Goal: Check status

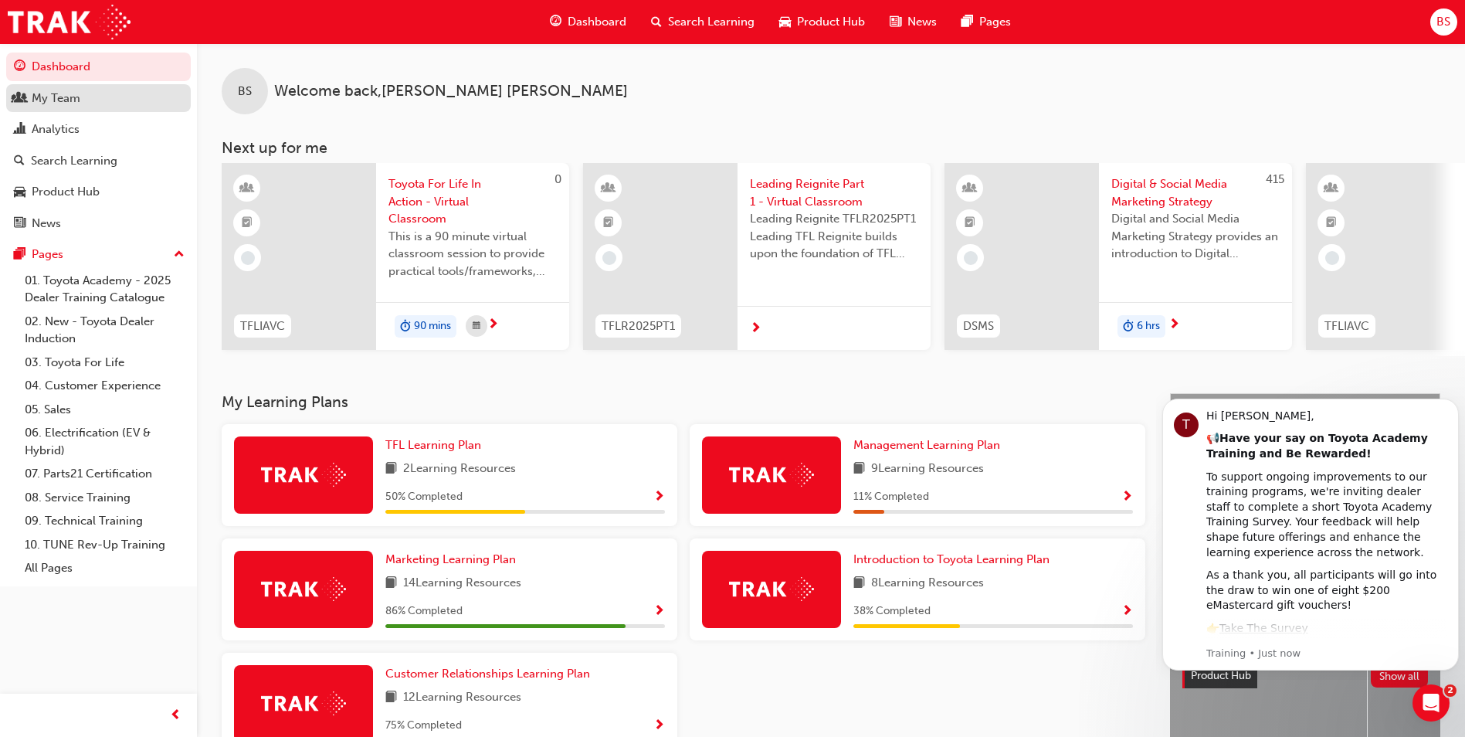
drag, startPoint x: 46, startPoint y: 95, endPoint x: 130, endPoint y: 107, distance: 85.0
click at [46, 95] on div "My Team" at bounding box center [56, 99] width 49 height 18
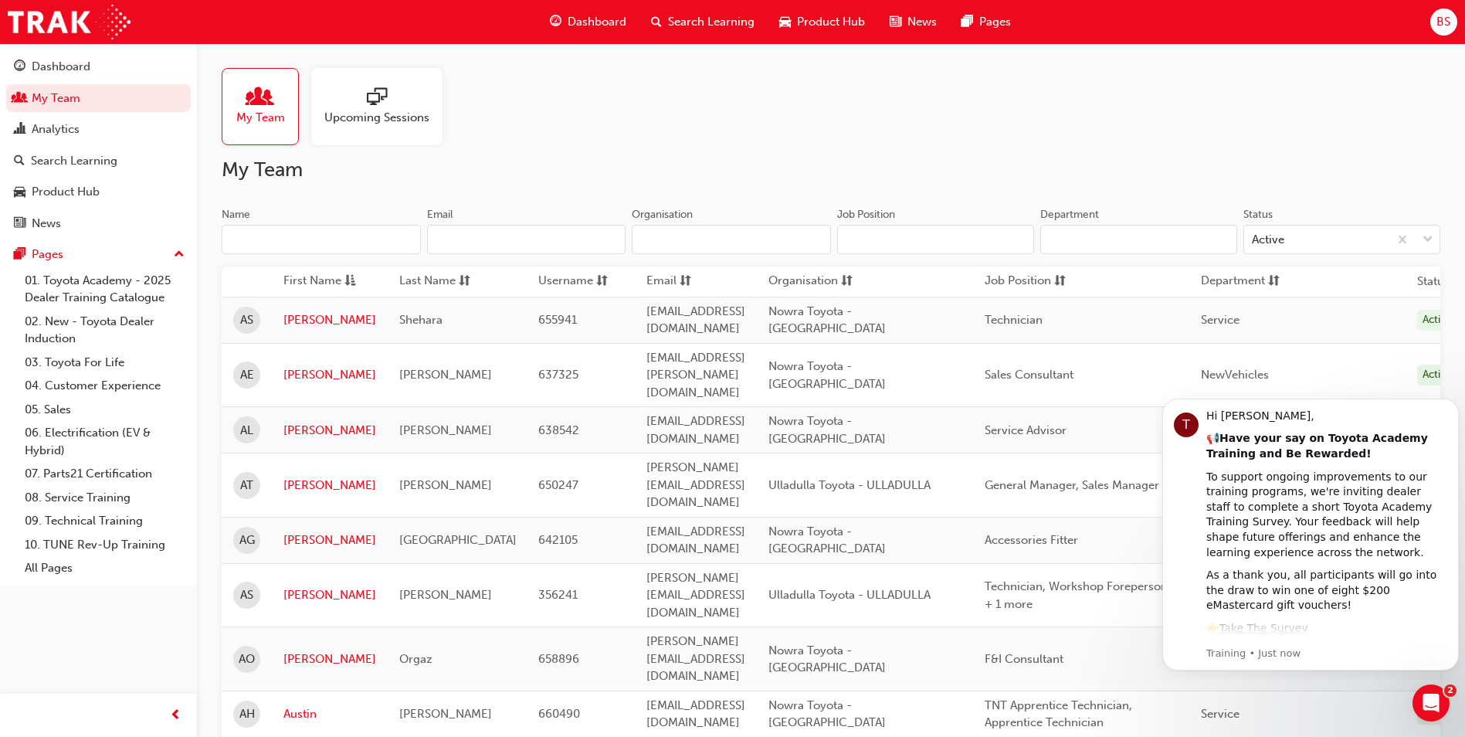
click at [381, 100] on span "sessionType_ONLINE_URL-icon" at bounding box center [377, 98] width 20 height 22
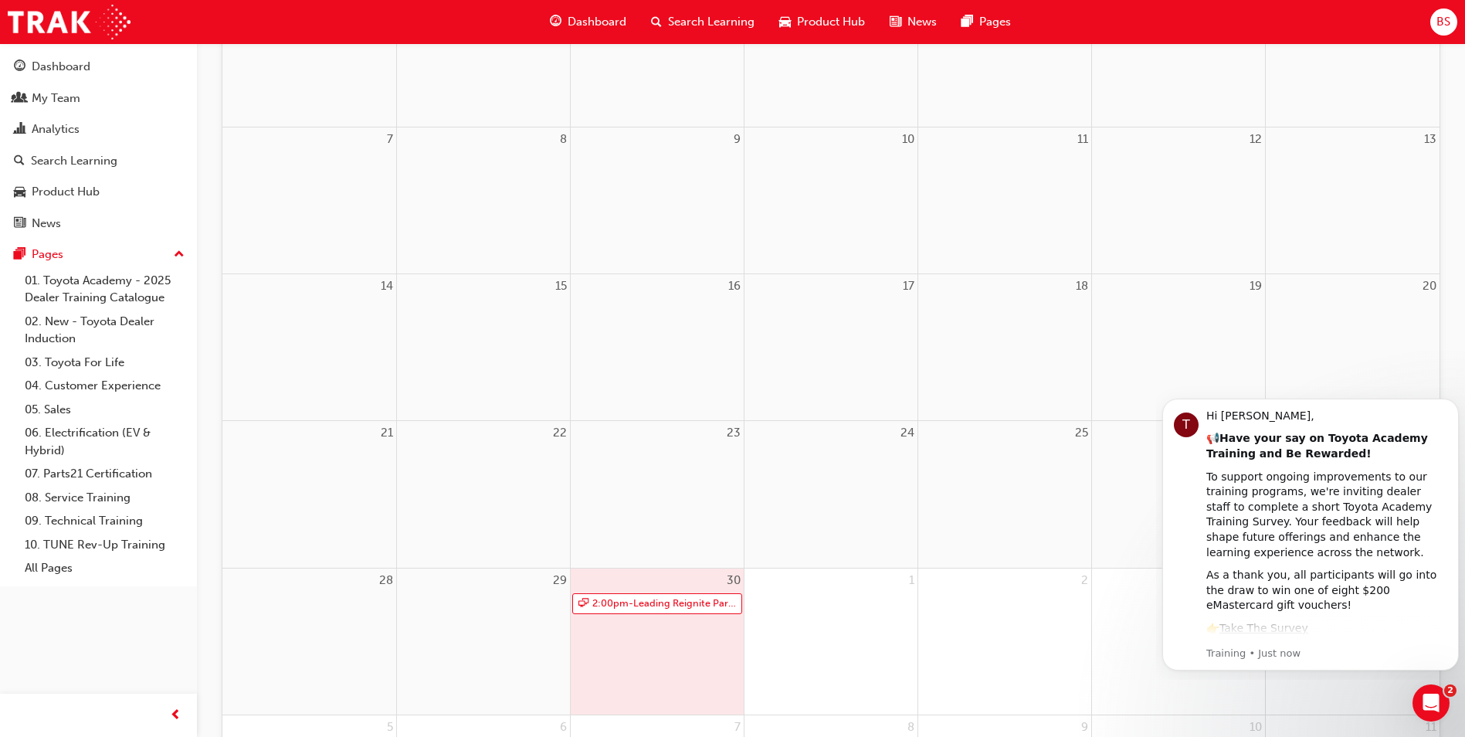
scroll to position [309, 0]
click at [663, 626] on div "30 2:00pm - Leading Reignite Part 2 - Virtual Classroom" at bounding box center [657, 626] width 173 height 146
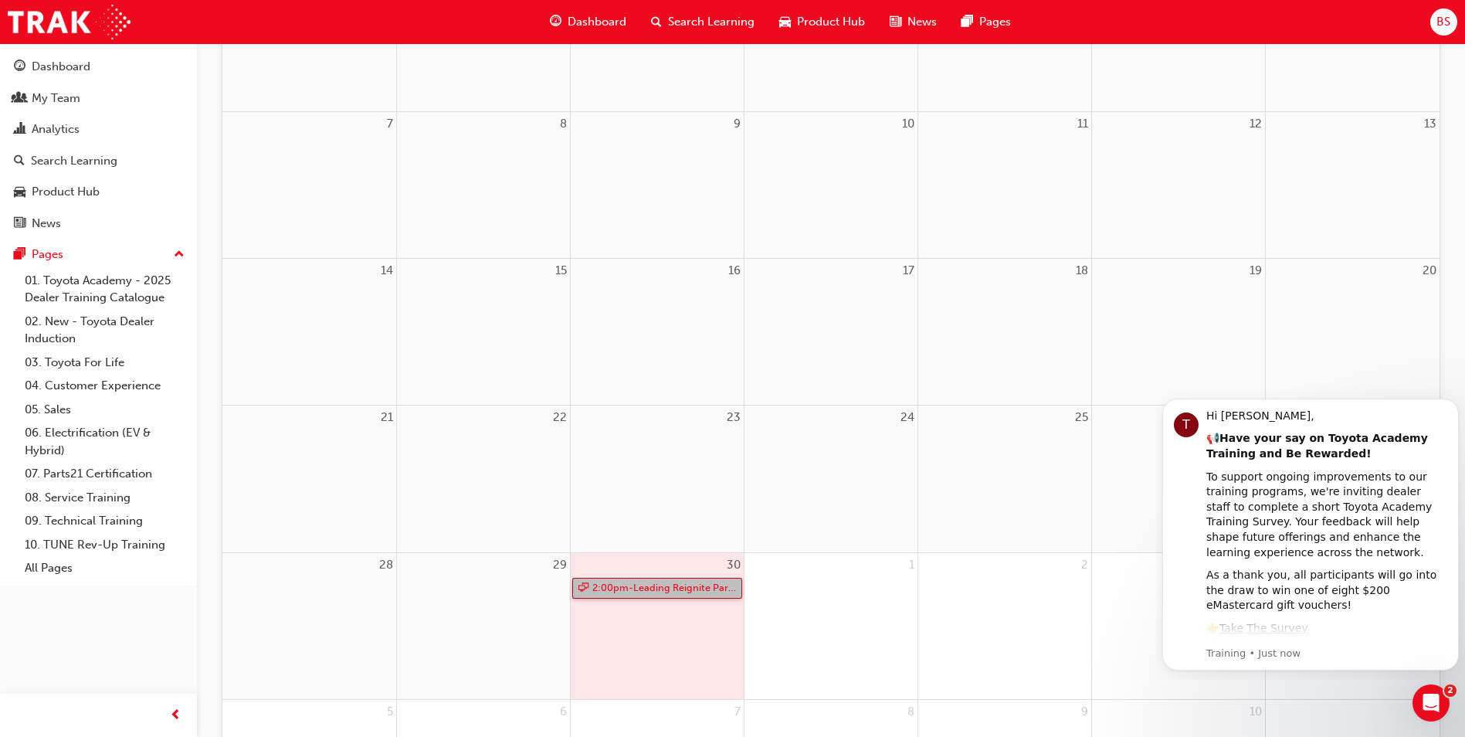
click at [647, 586] on link "2:00pm - Leading Reignite Part 2 - Virtual Classroom" at bounding box center [657, 588] width 170 height 21
